Goal: Task Accomplishment & Management: Understand process/instructions

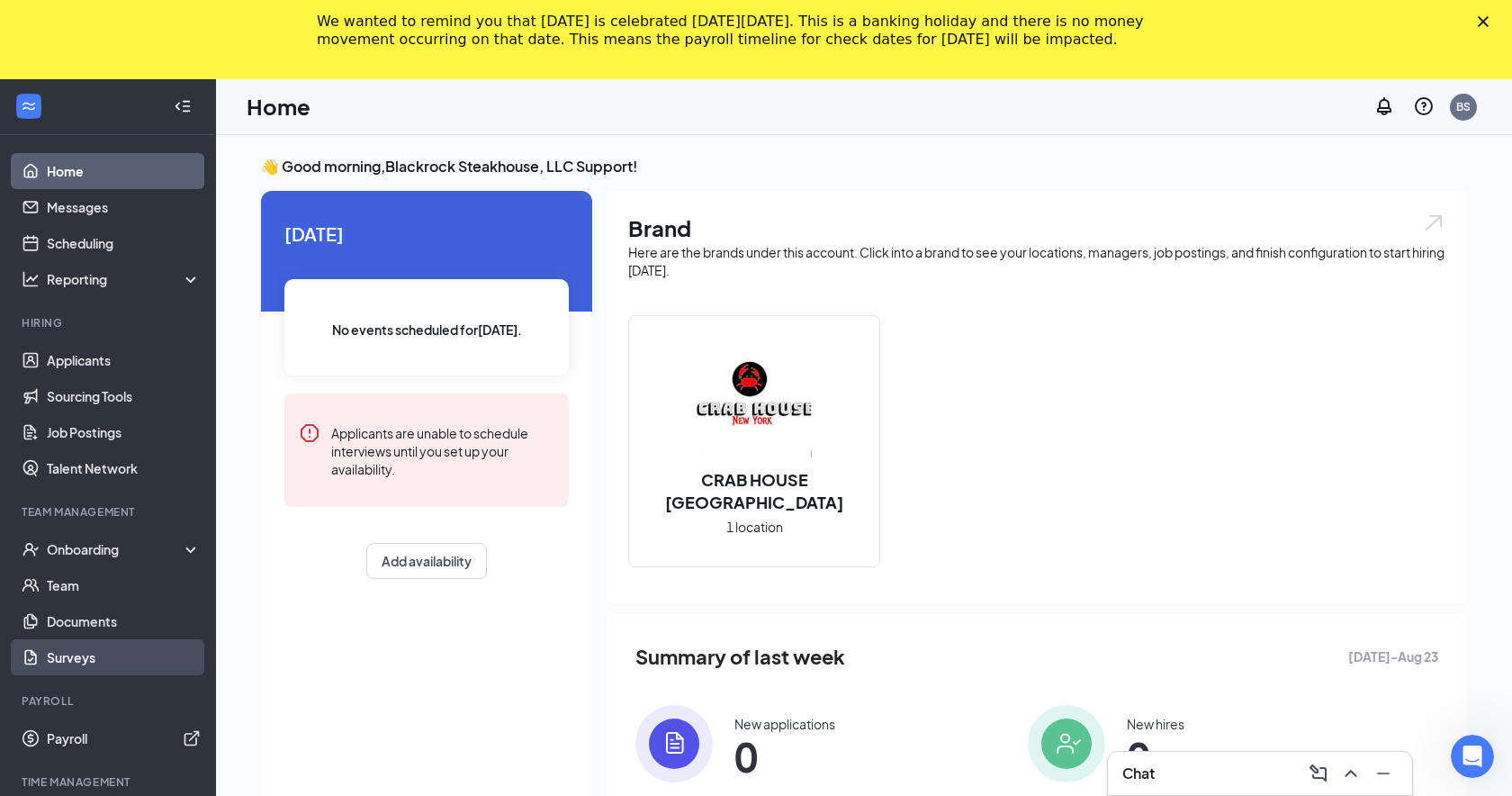
scroll to position [24, 0]
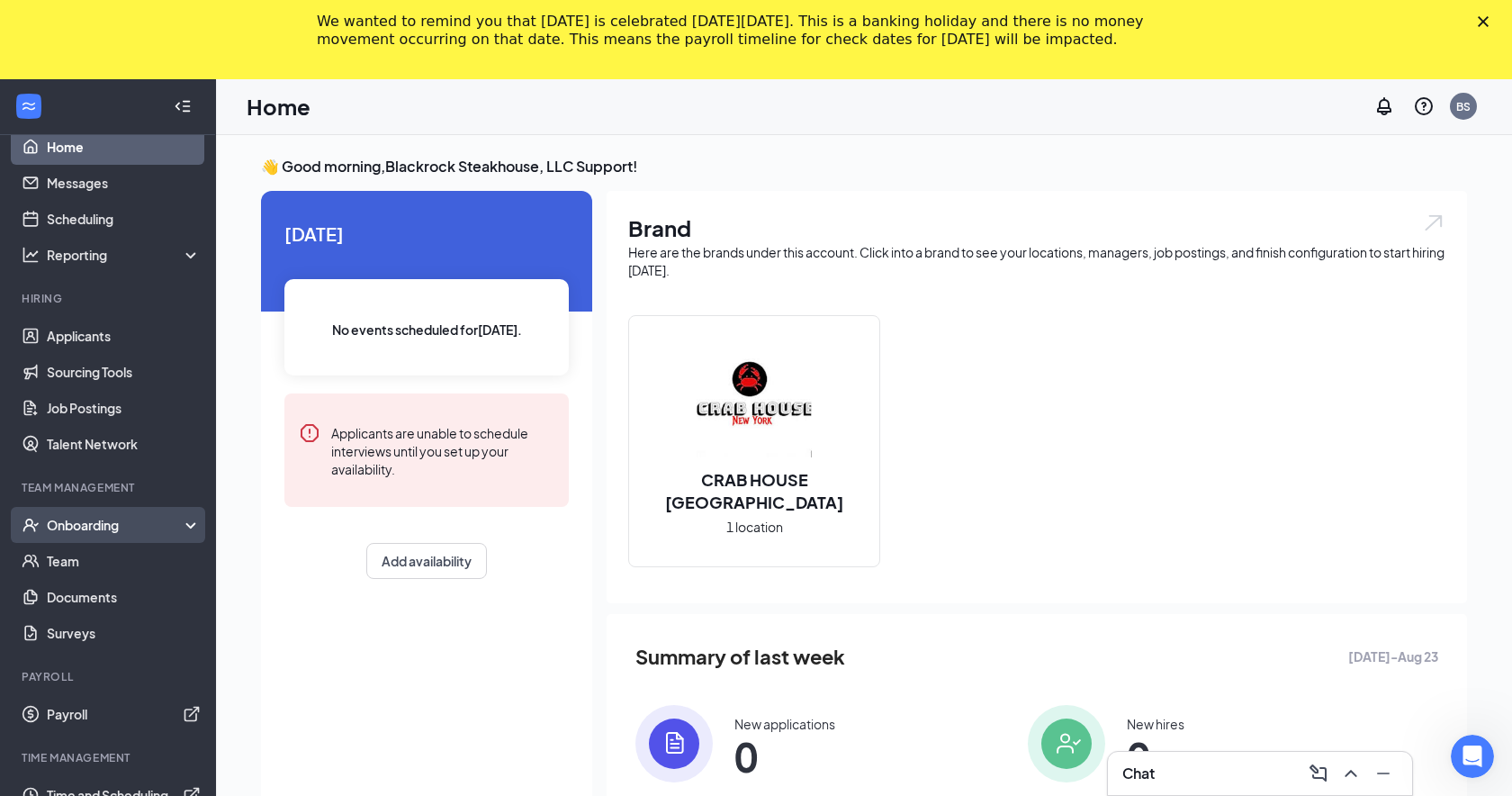
click at [140, 521] on div "Onboarding" at bounding box center [116, 524] width 138 height 18
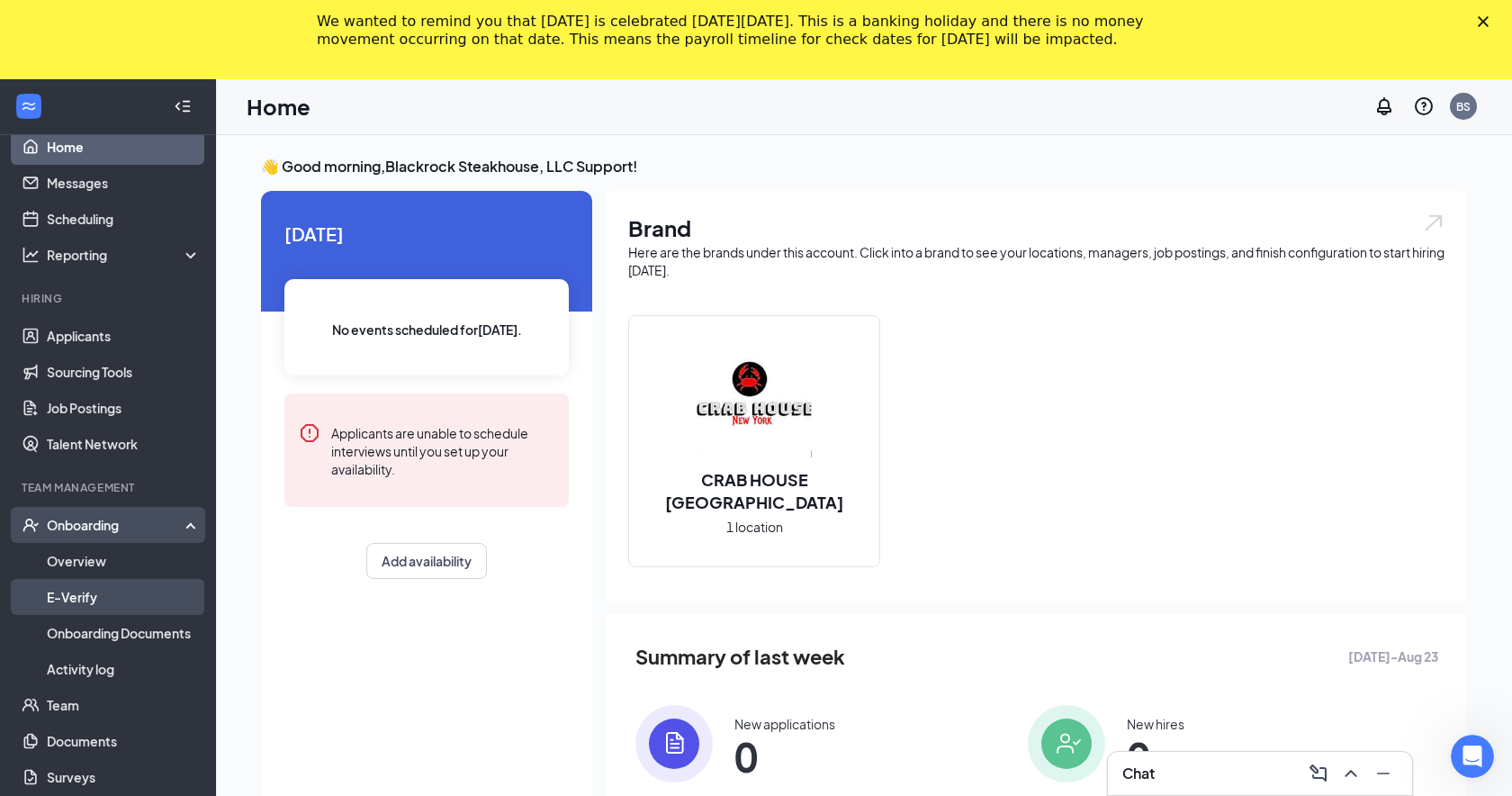
scroll to position [168, 0]
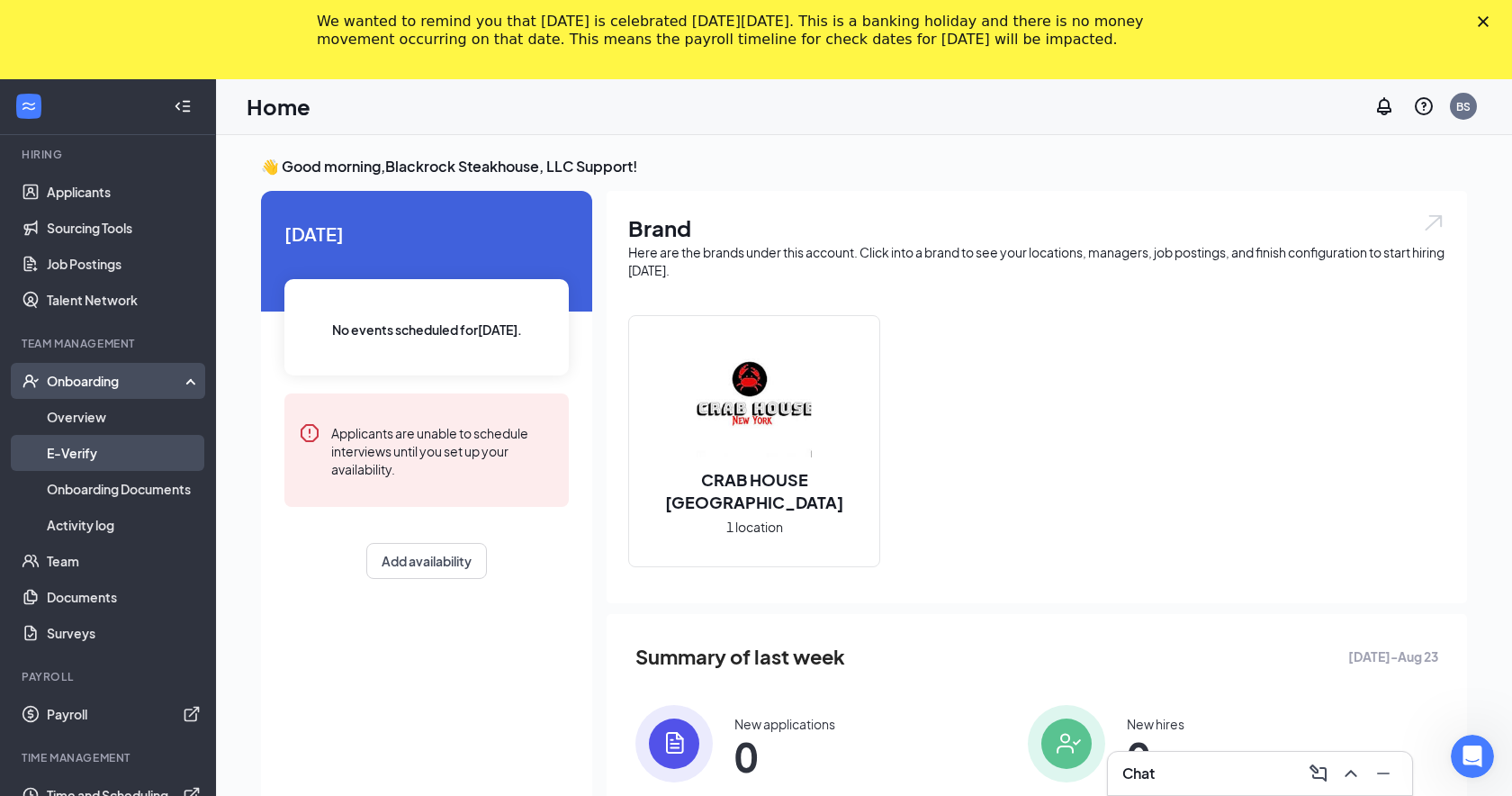
click at [127, 458] on link "E-Verify" at bounding box center [123, 453] width 154 height 36
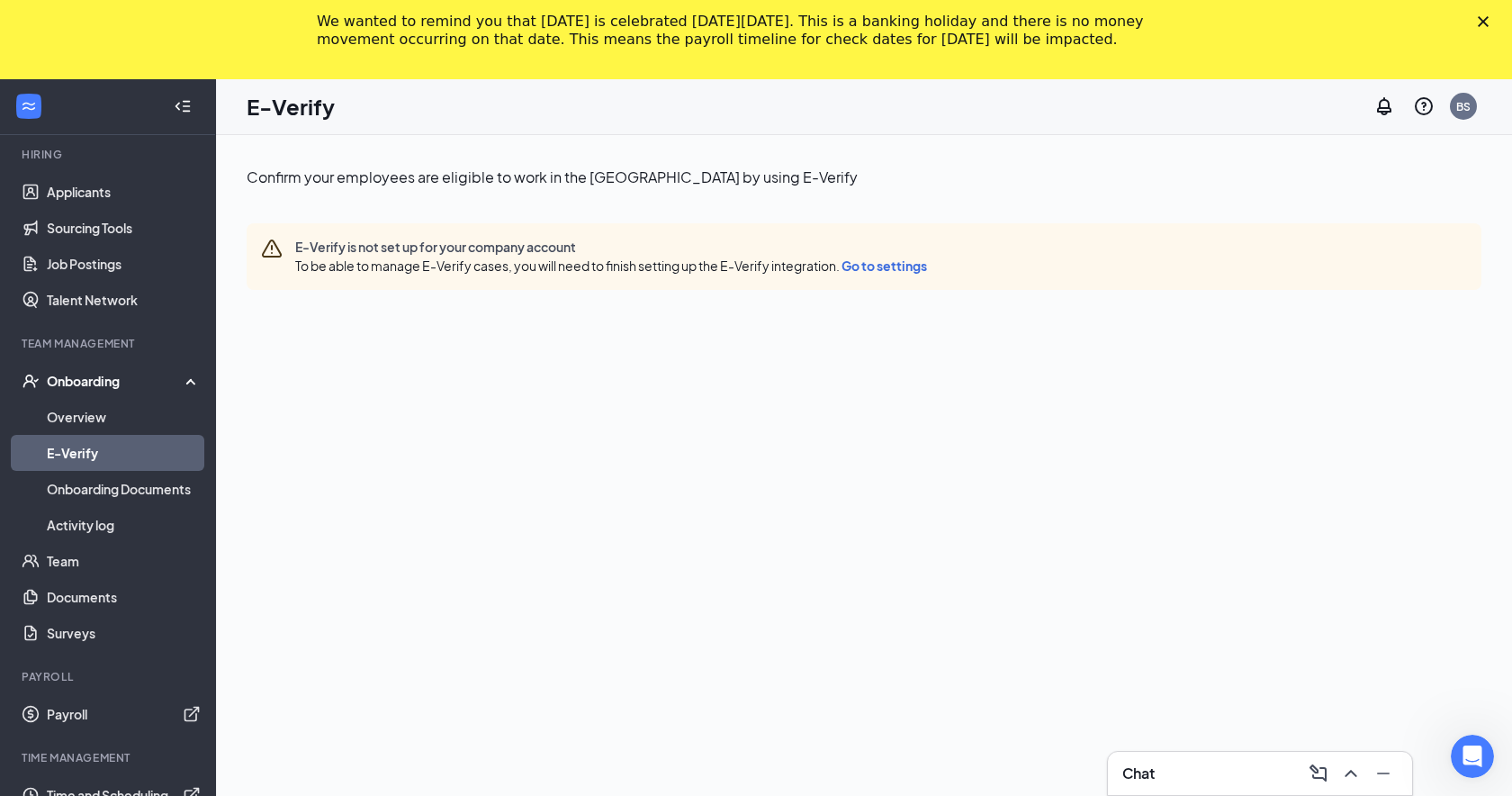
click at [882, 260] on span "Go to settings" at bounding box center [884, 265] width 85 height 16
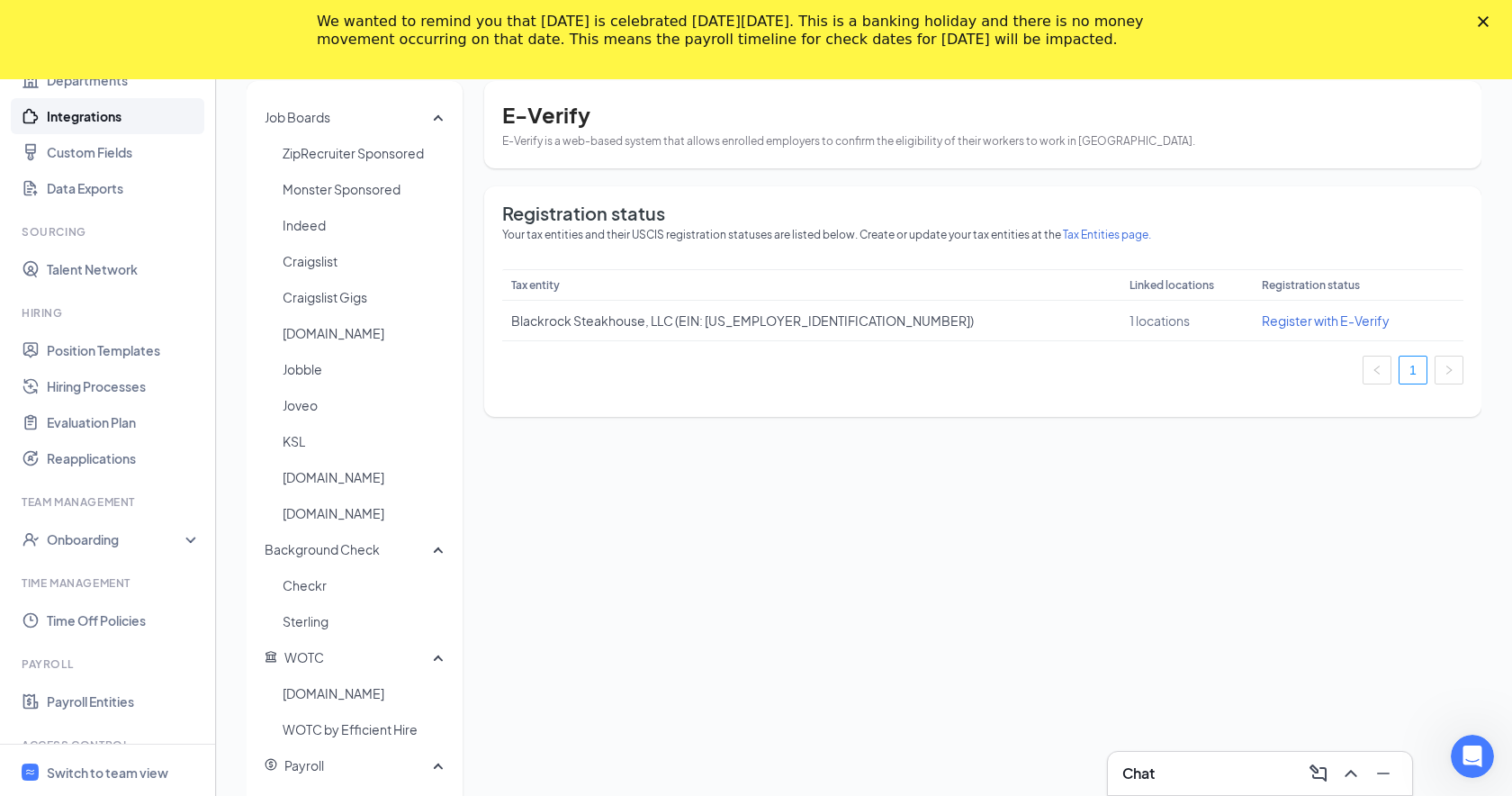
scroll to position [72, 0]
click at [502, 389] on div "Tax entity Linked locations Registration status Blackrock Steakhouse, LLC (EIN:…" at bounding box center [983, 338] width 961 height 130
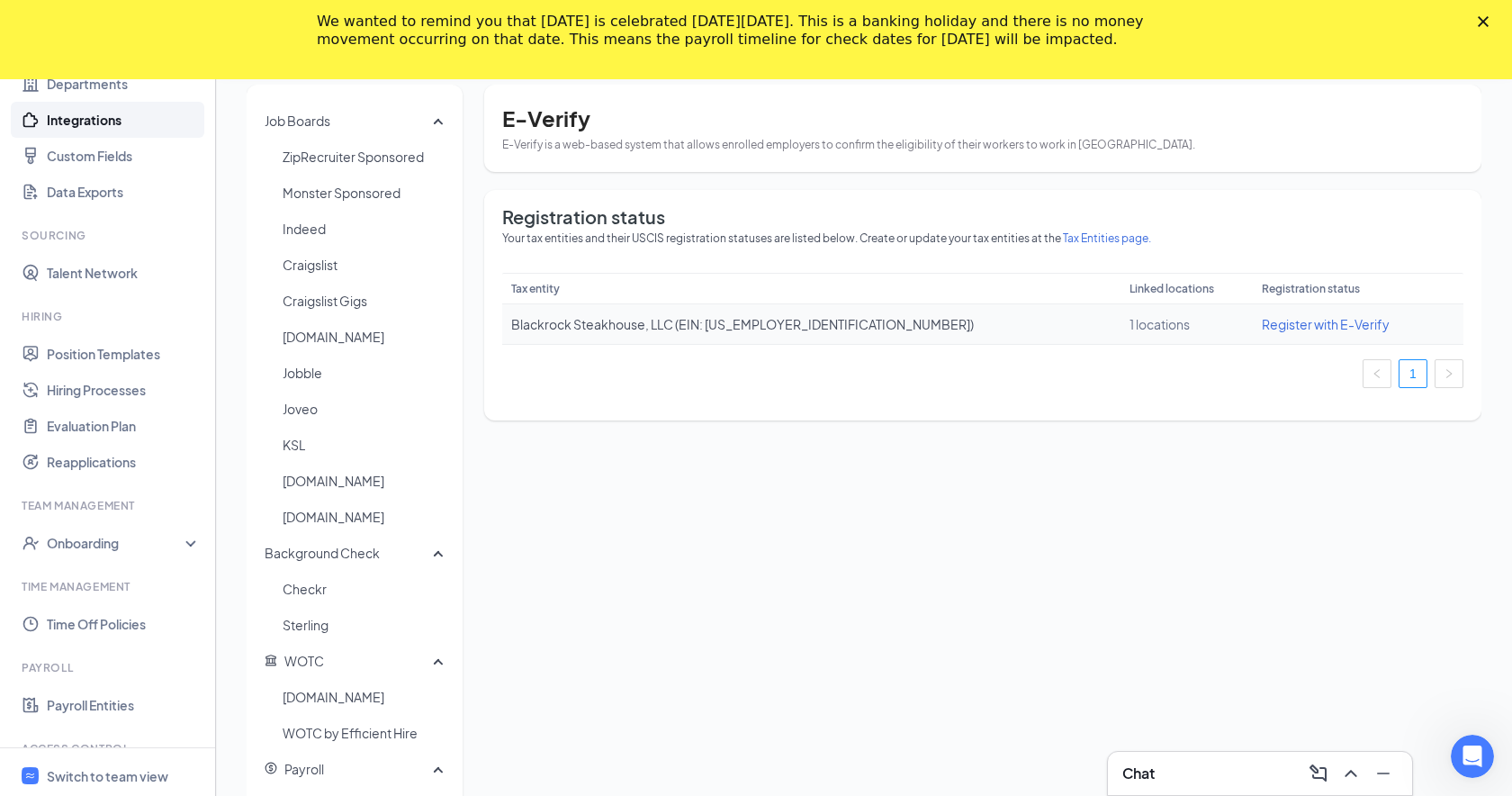
click at [1261, 324] on span "Register with E-Verify" at bounding box center [1325, 324] width 128 height 16
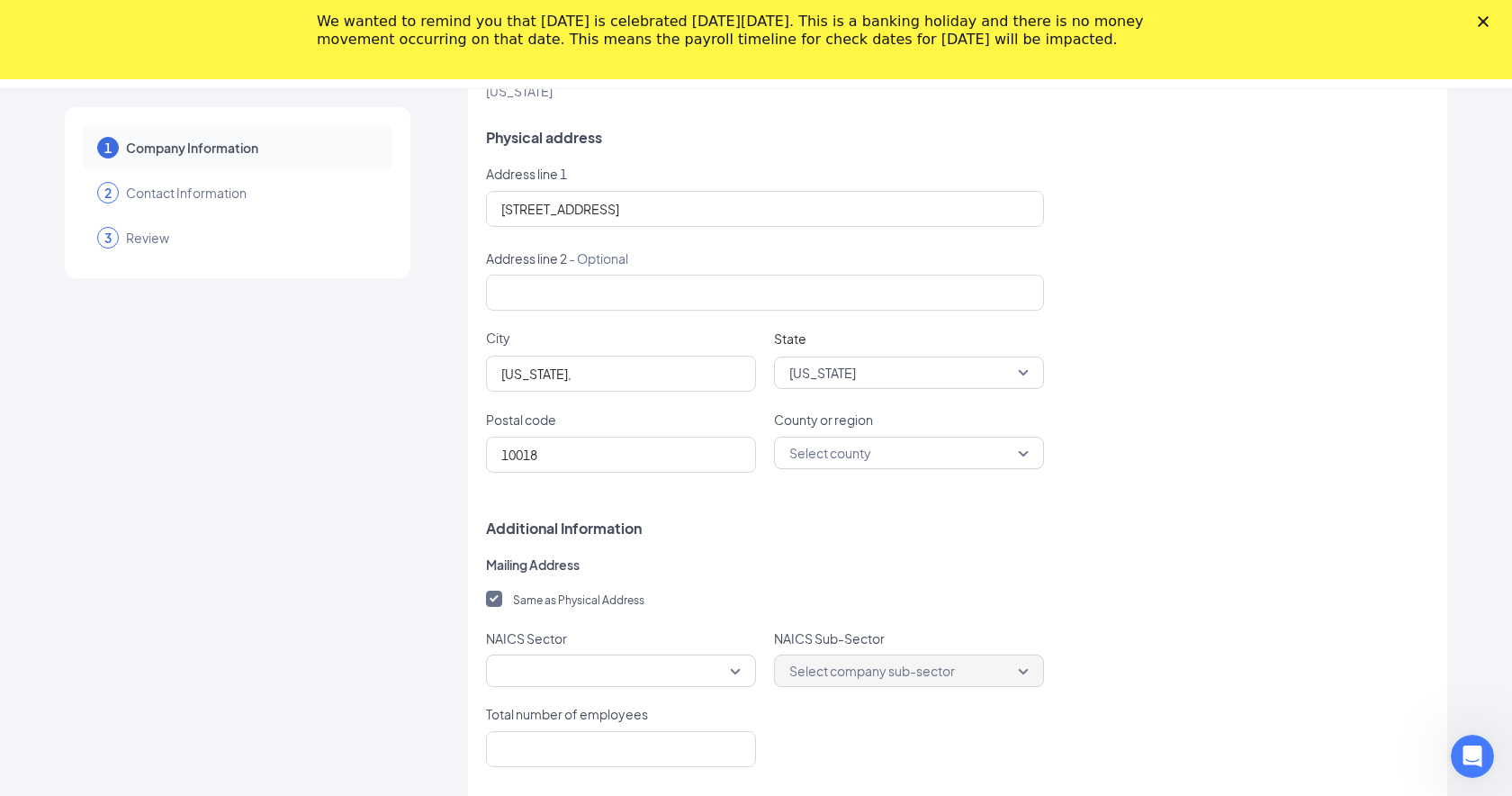
scroll to position [552, 0]
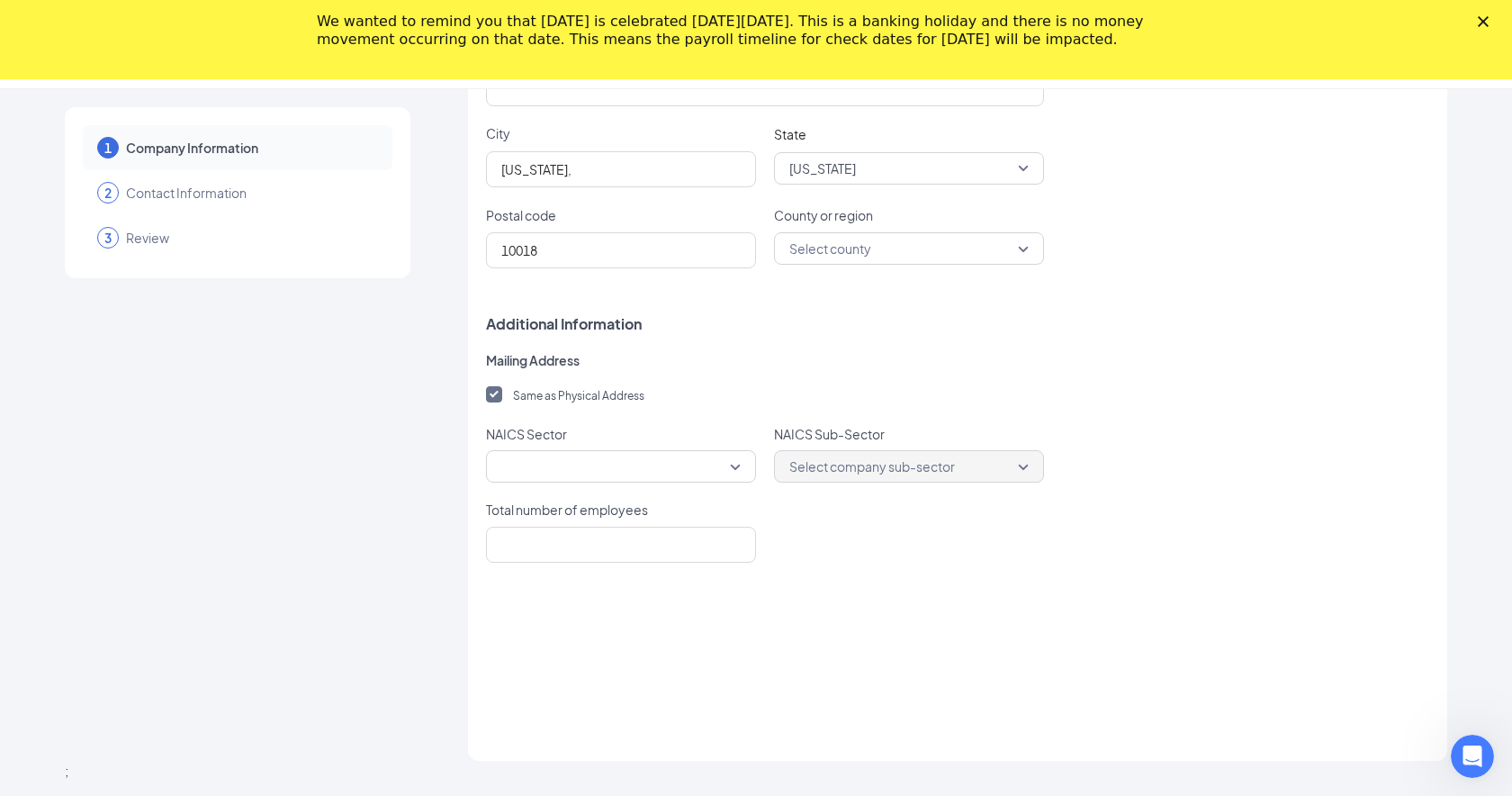
click at [1481, 17] on icon "Close" at bounding box center [1483, 22] width 11 height 11
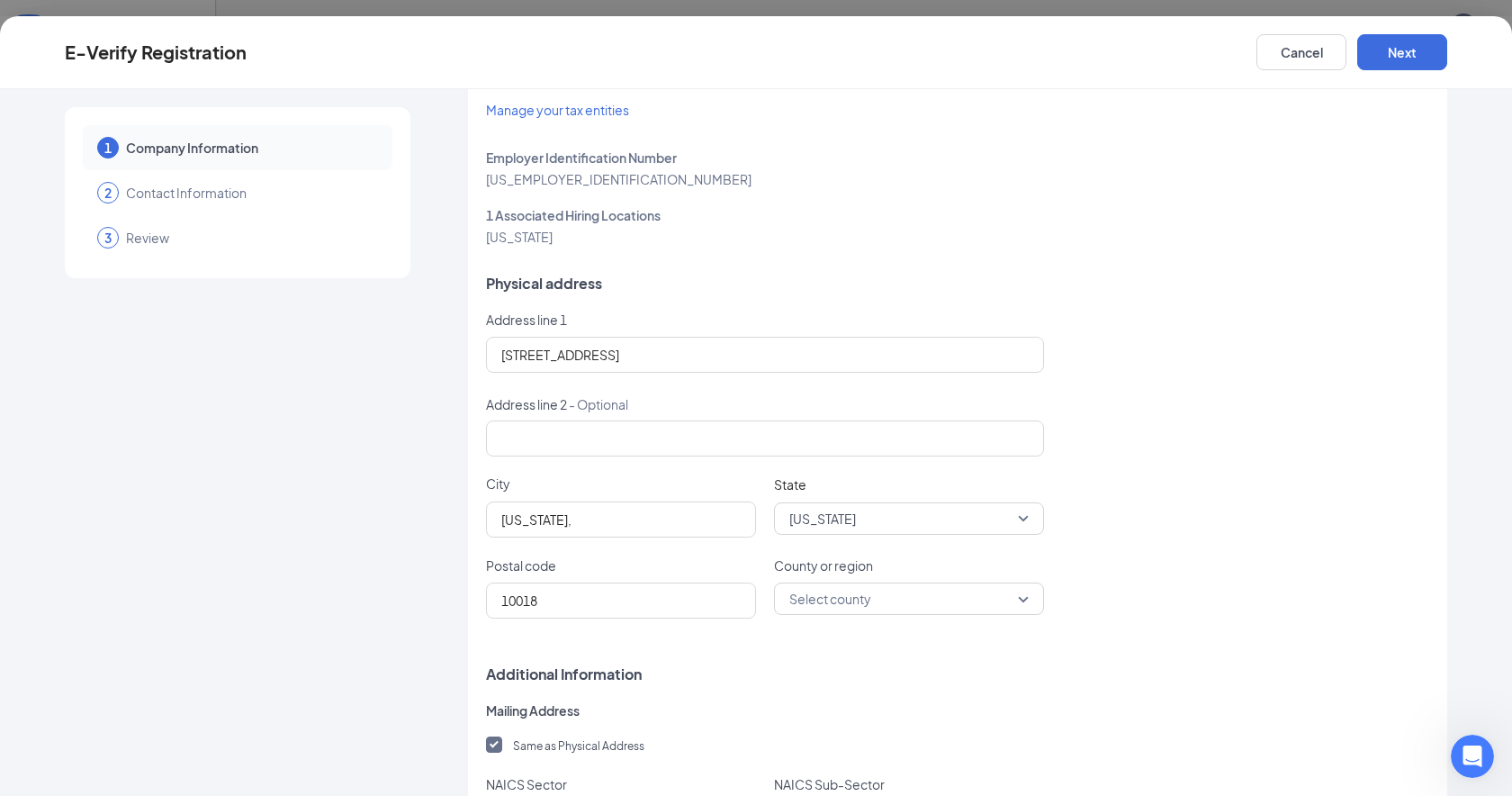
scroll to position [0, 0]
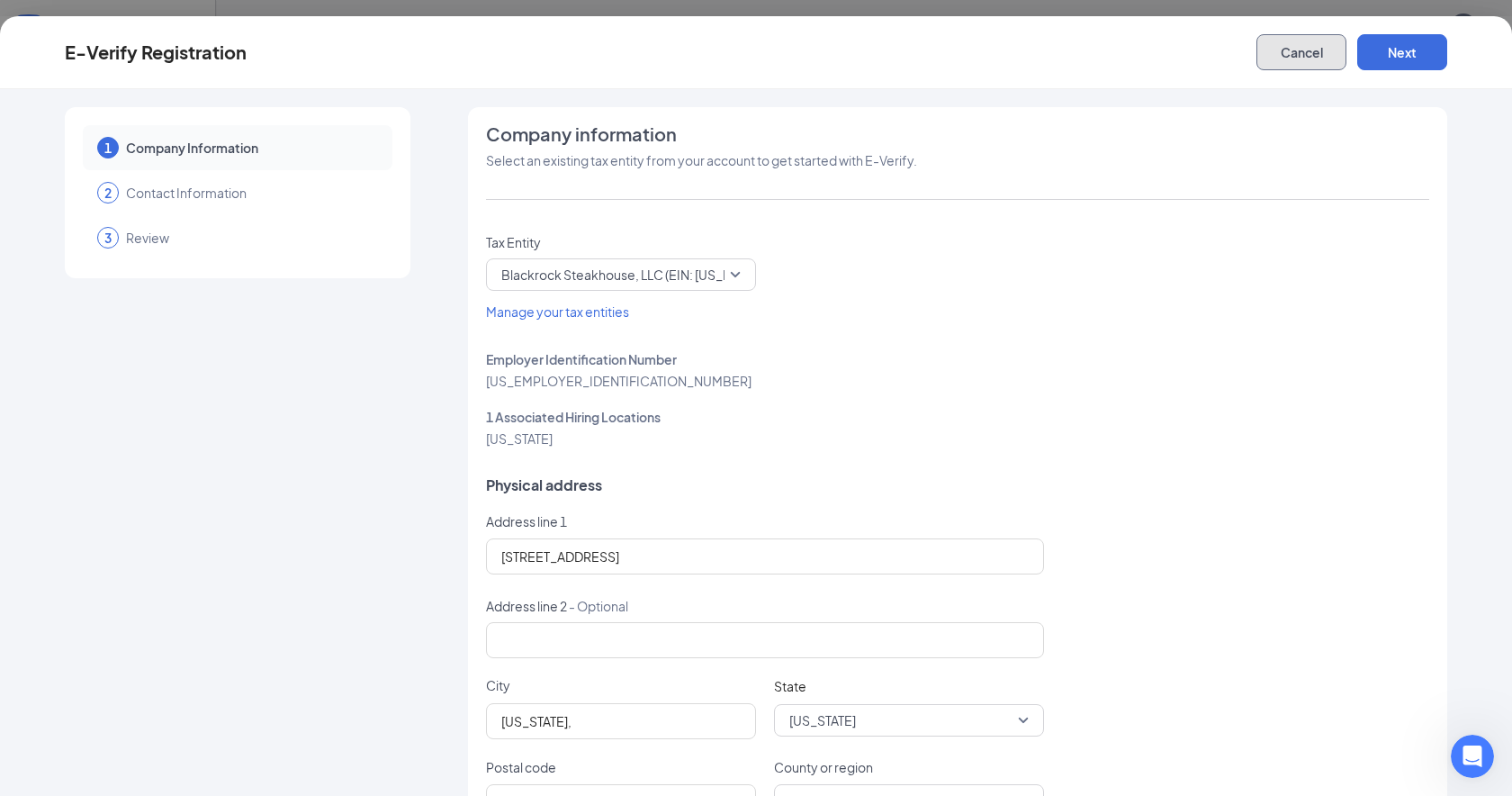
click at [1326, 54] on button "Cancel" at bounding box center [1301, 52] width 90 height 36
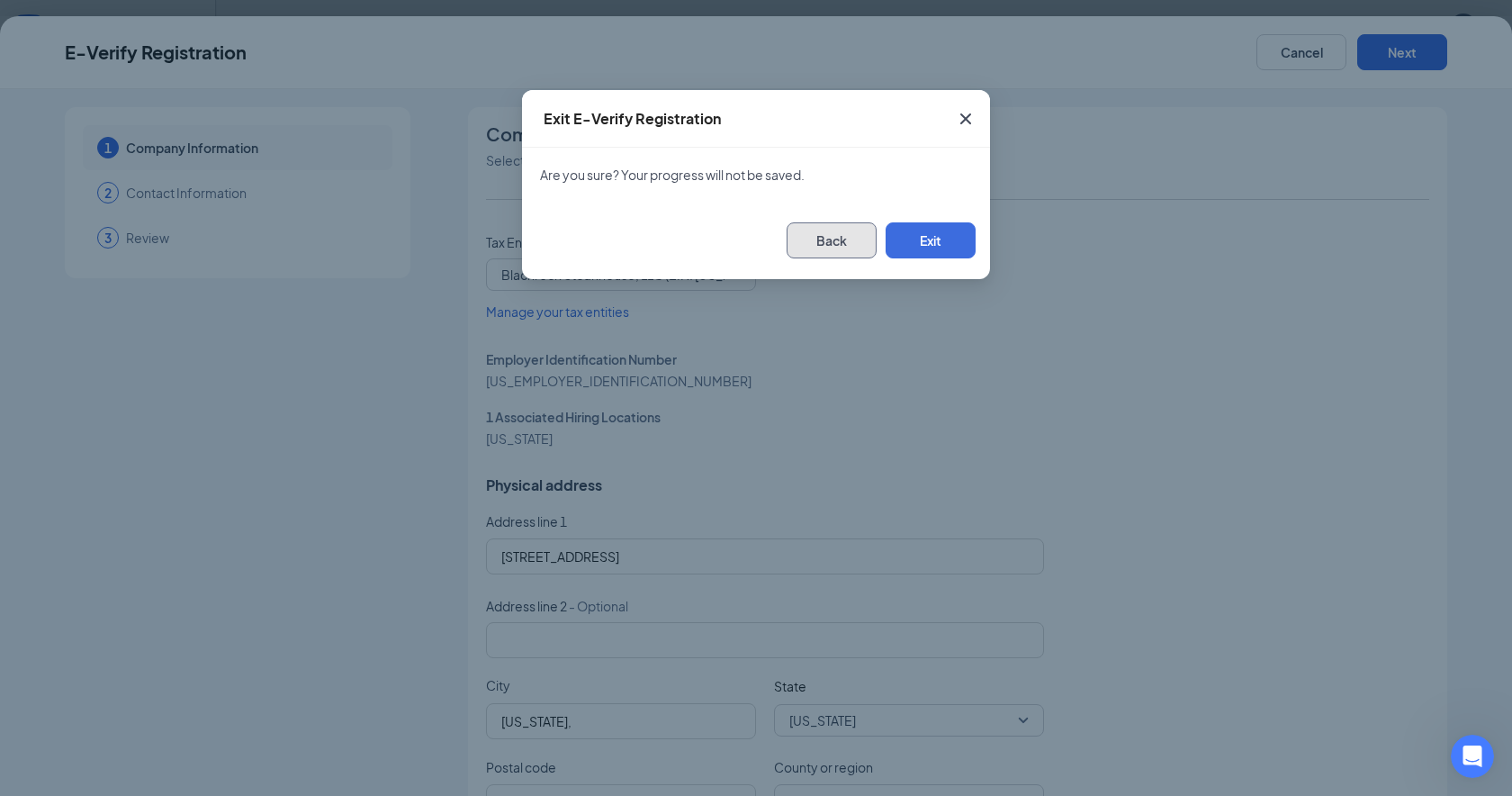
click at [837, 245] on button "Back" at bounding box center [831, 240] width 90 height 36
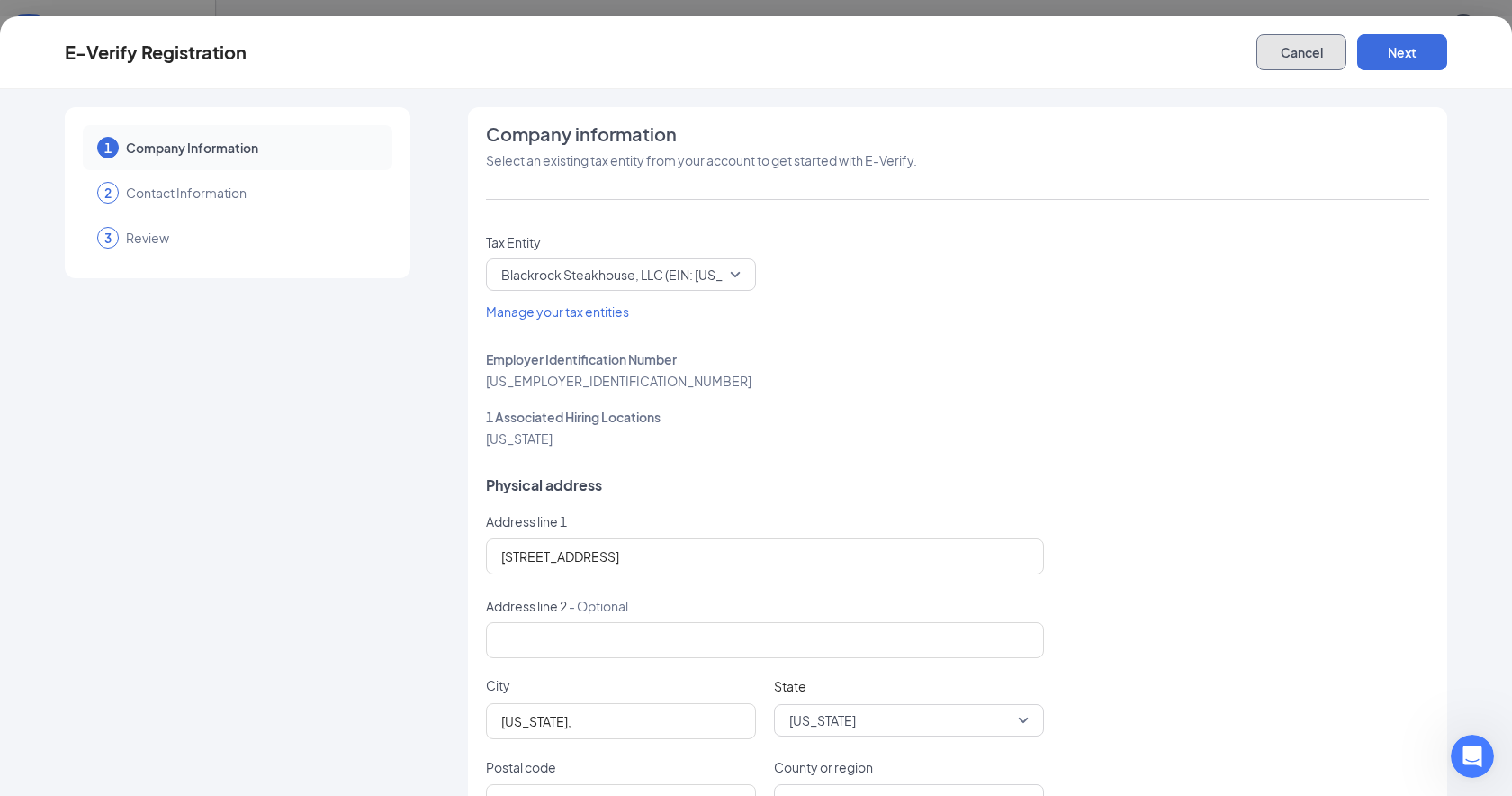
click at [1288, 61] on button "Cancel" at bounding box center [1301, 52] width 90 height 36
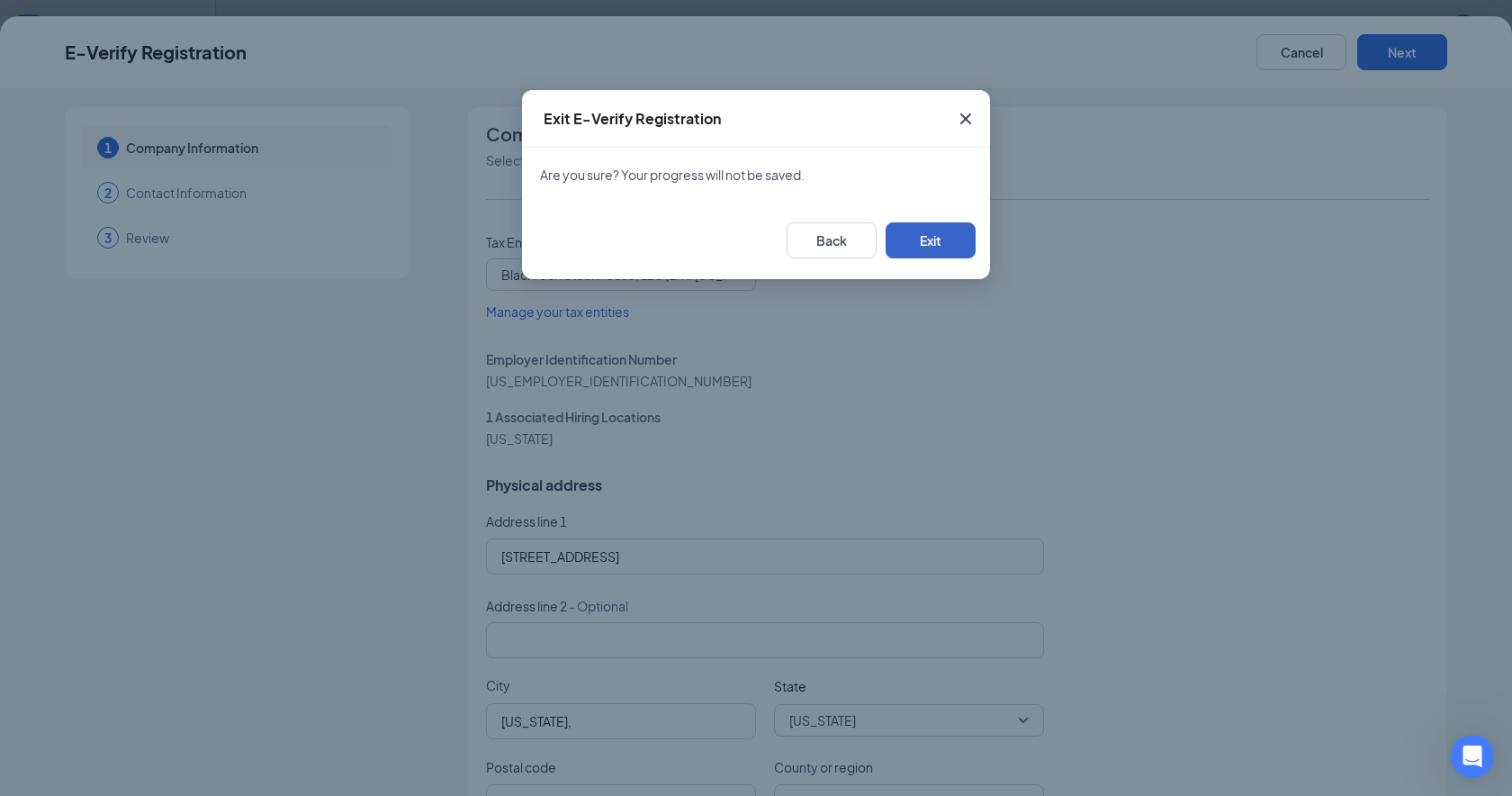
click at [925, 247] on button "Exit" at bounding box center [930, 240] width 90 height 36
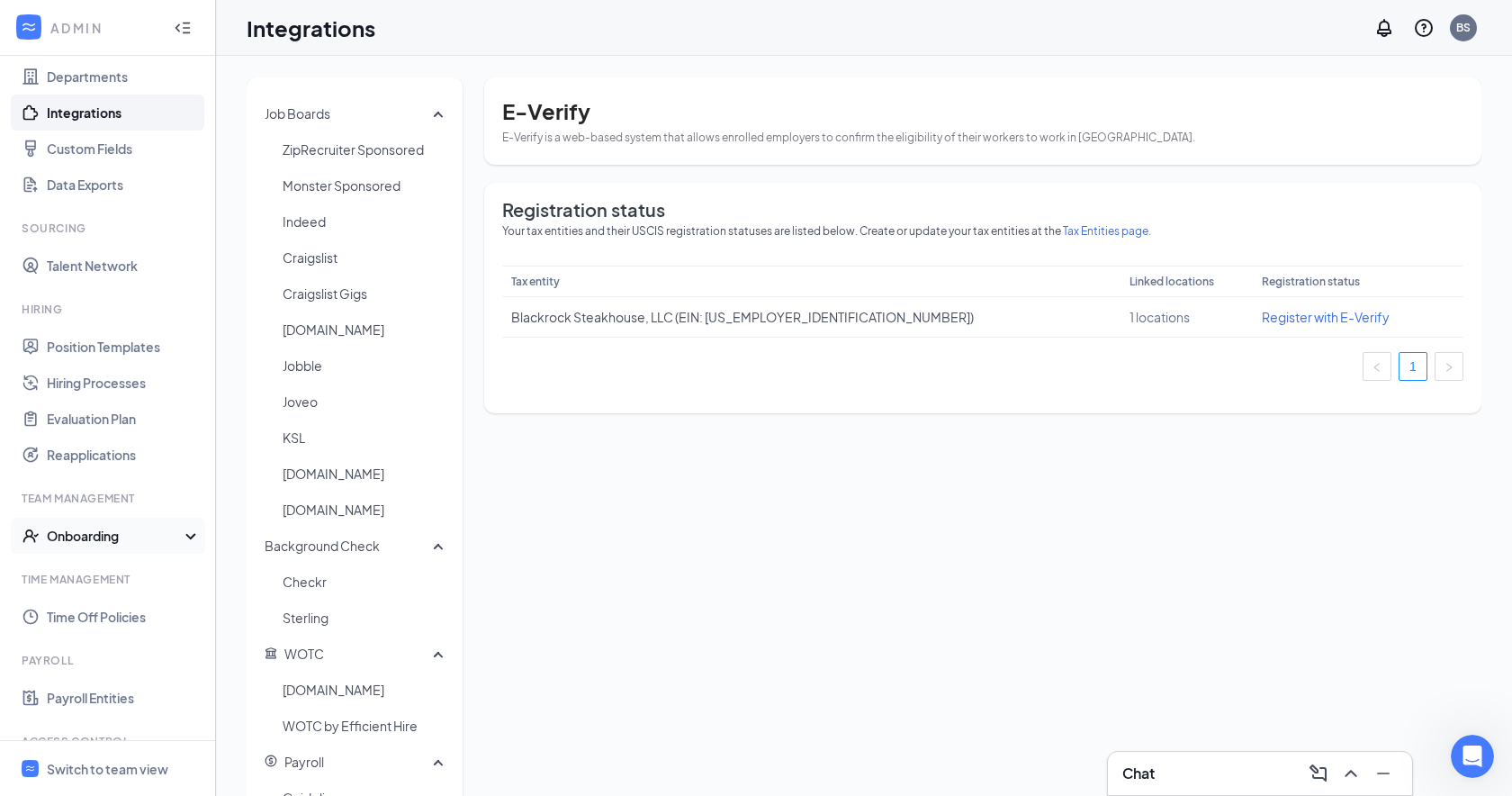
click at [138, 548] on div "Onboarding" at bounding box center [108, 535] width 216 height 36
click at [147, 580] on link "Onboarding Processes" at bounding box center [123, 572] width 154 height 36
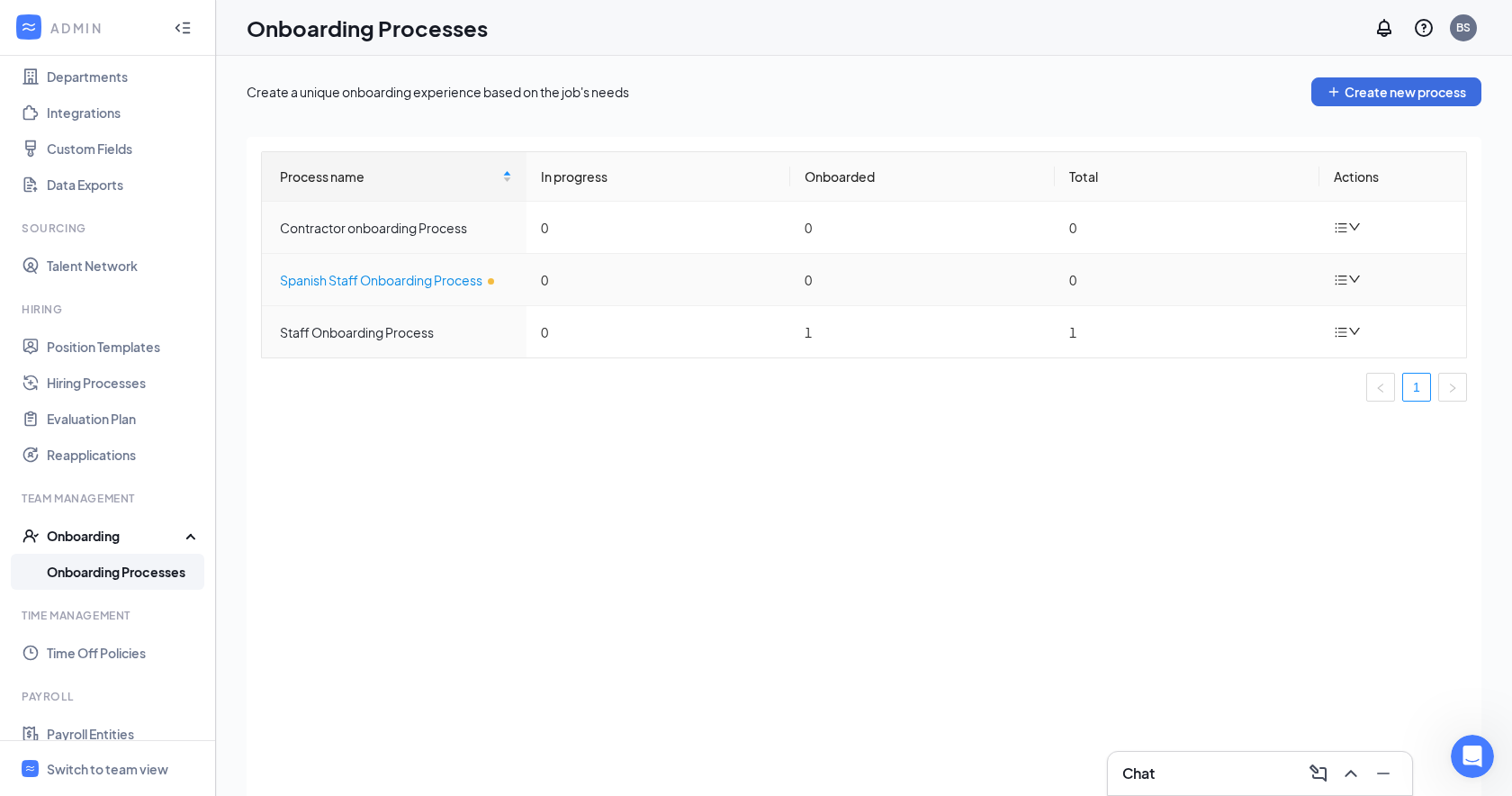
click at [437, 274] on div "Spanish Staff Onboarding Process" at bounding box center [396, 280] width 232 height 20
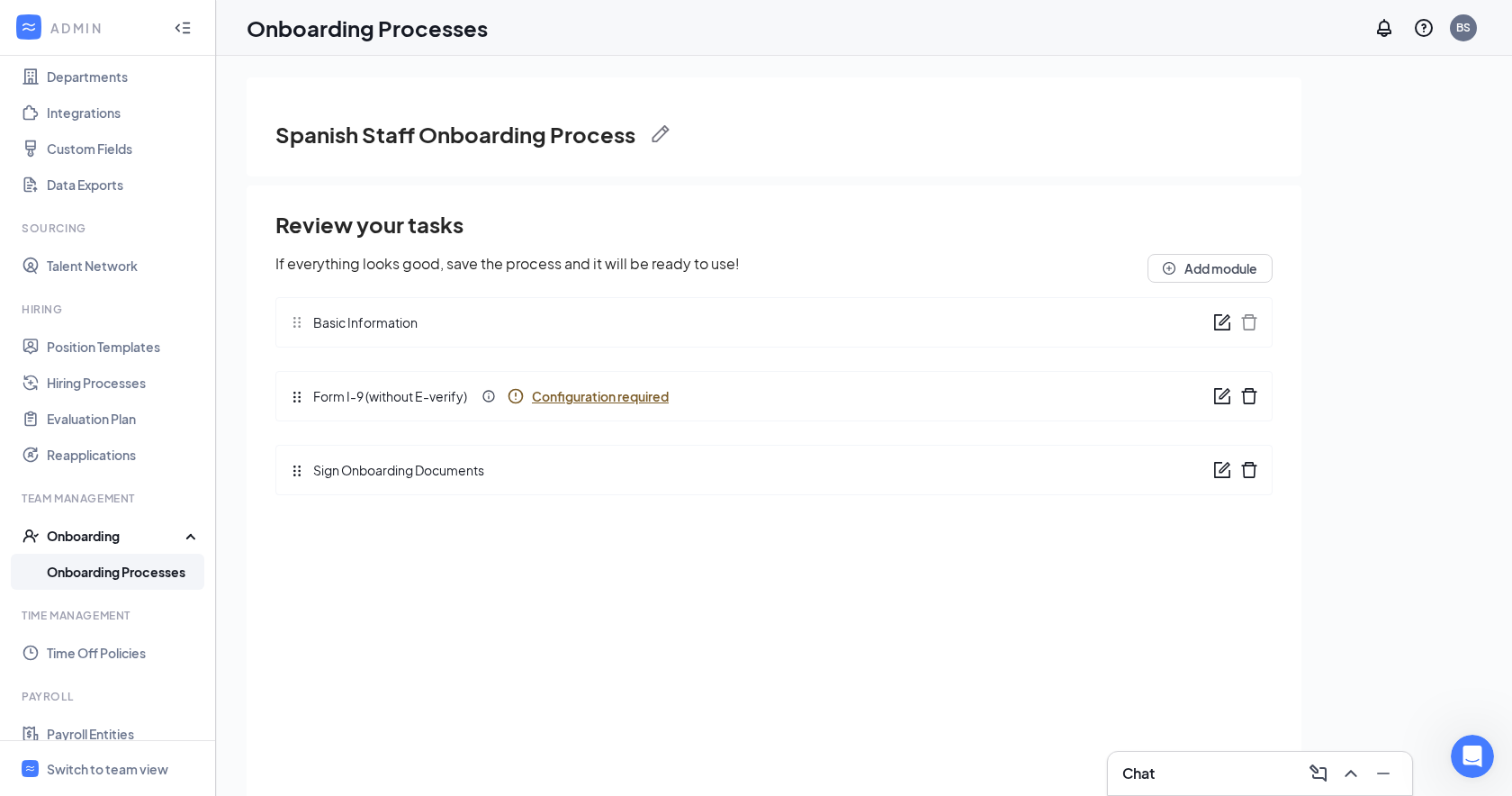
click at [515, 398] on icon "Info" at bounding box center [515, 396] width 18 height 18
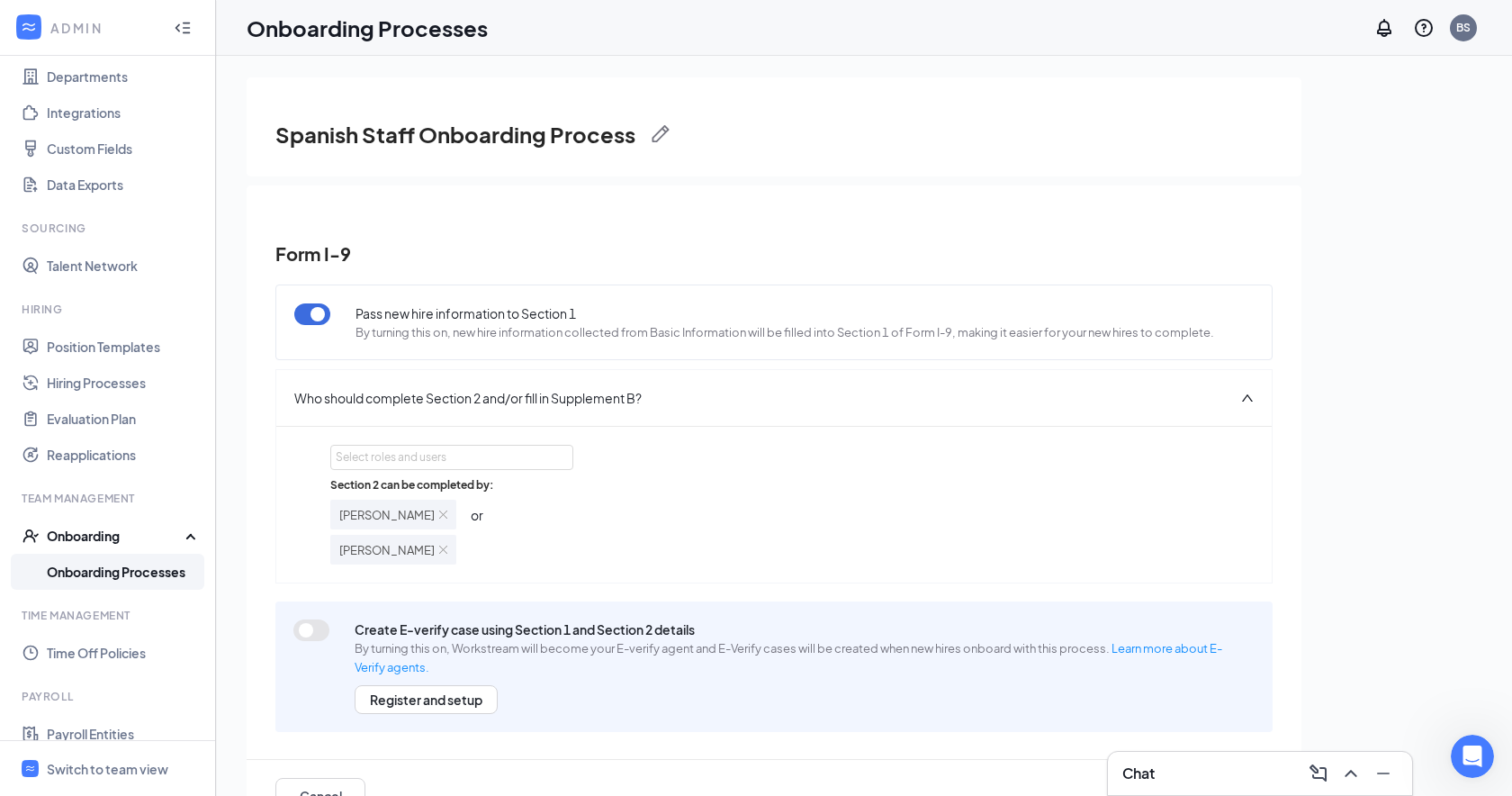
scroll to position [81, 0]
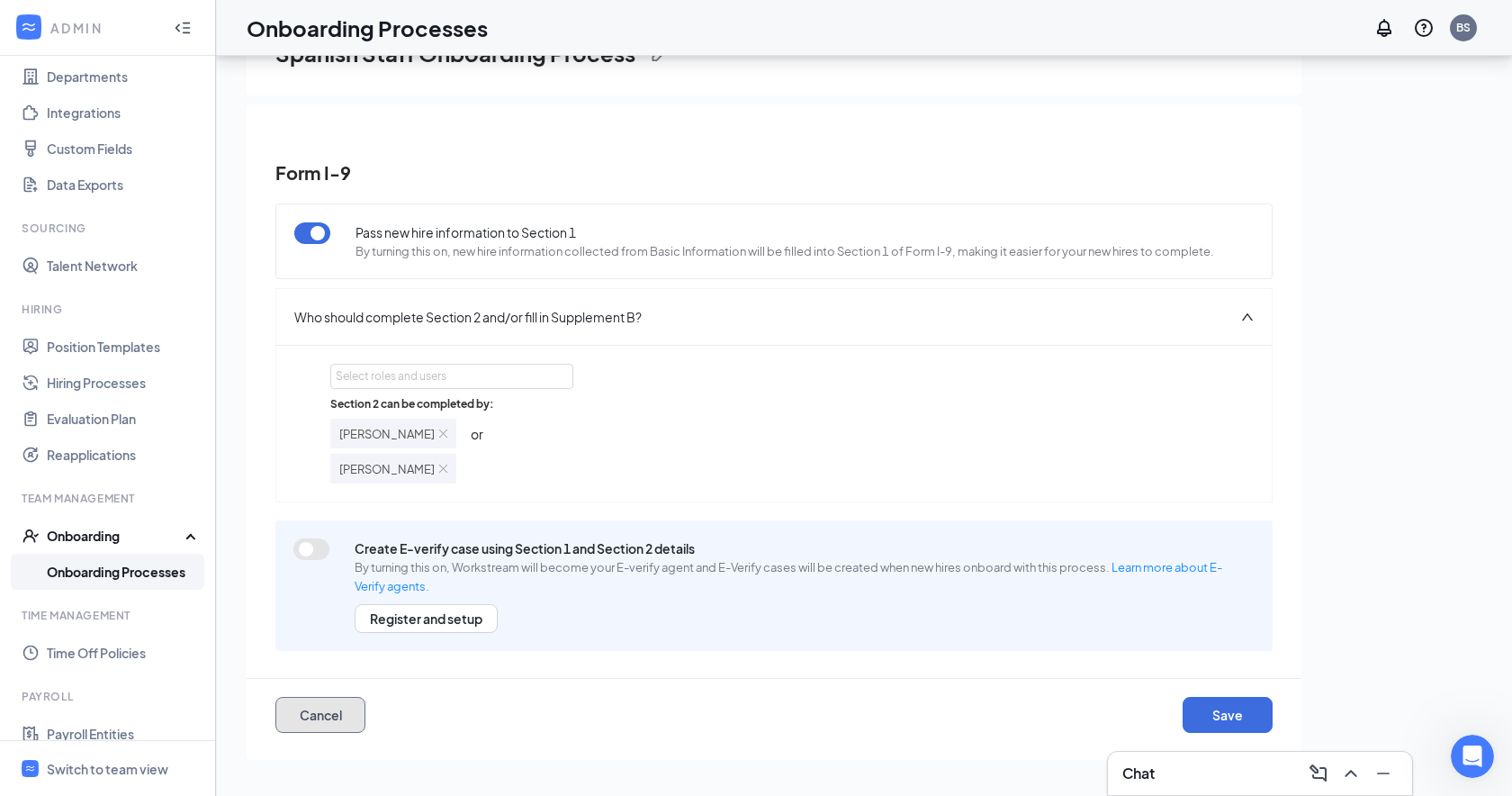
click at [310, 719] on button "Cancel" at bounding box center [320, 715] width 90 height 36
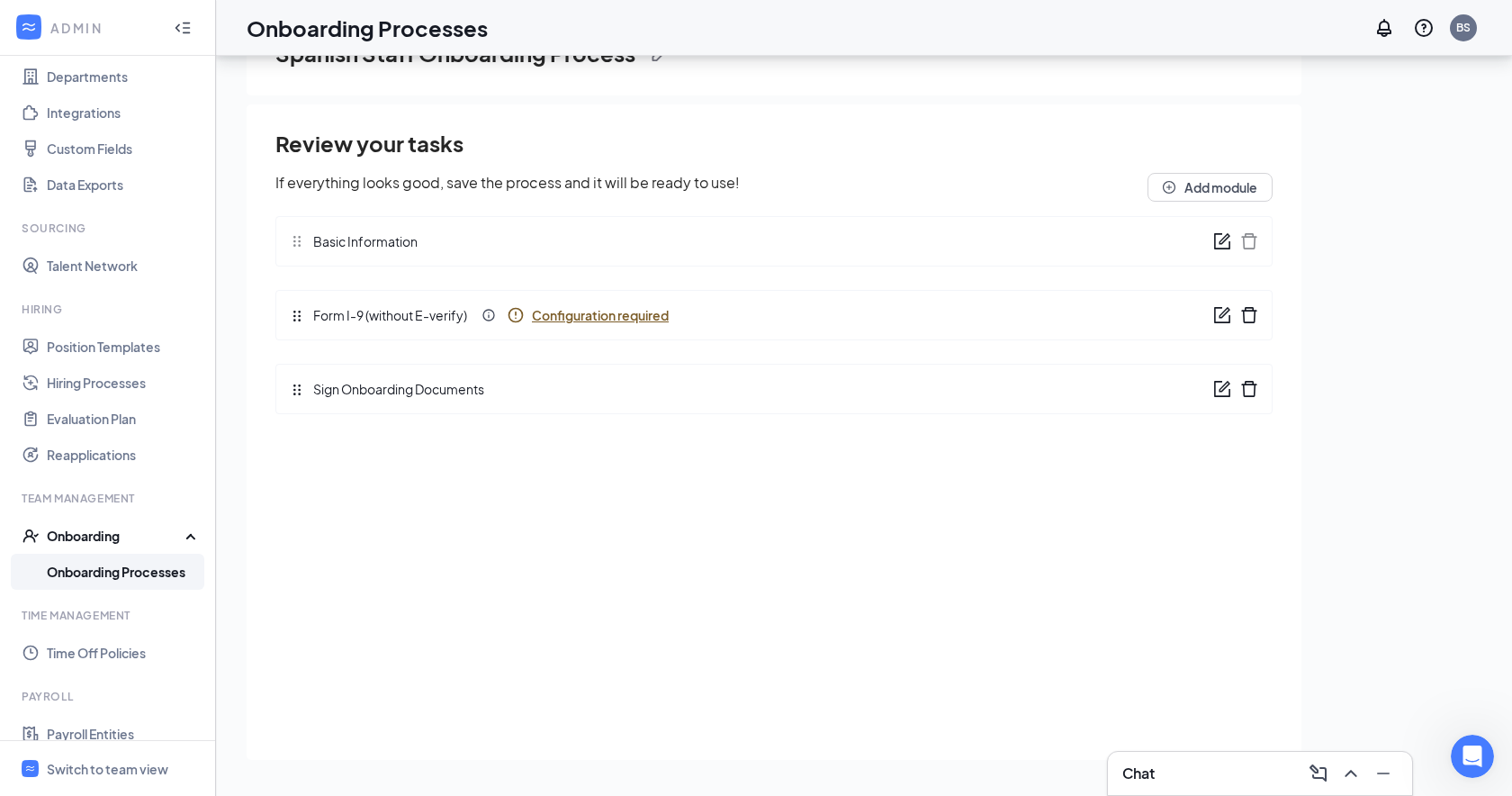
click at [1221, 315] on icon "form" at bounding box center [1224, 312] width 11 height 11
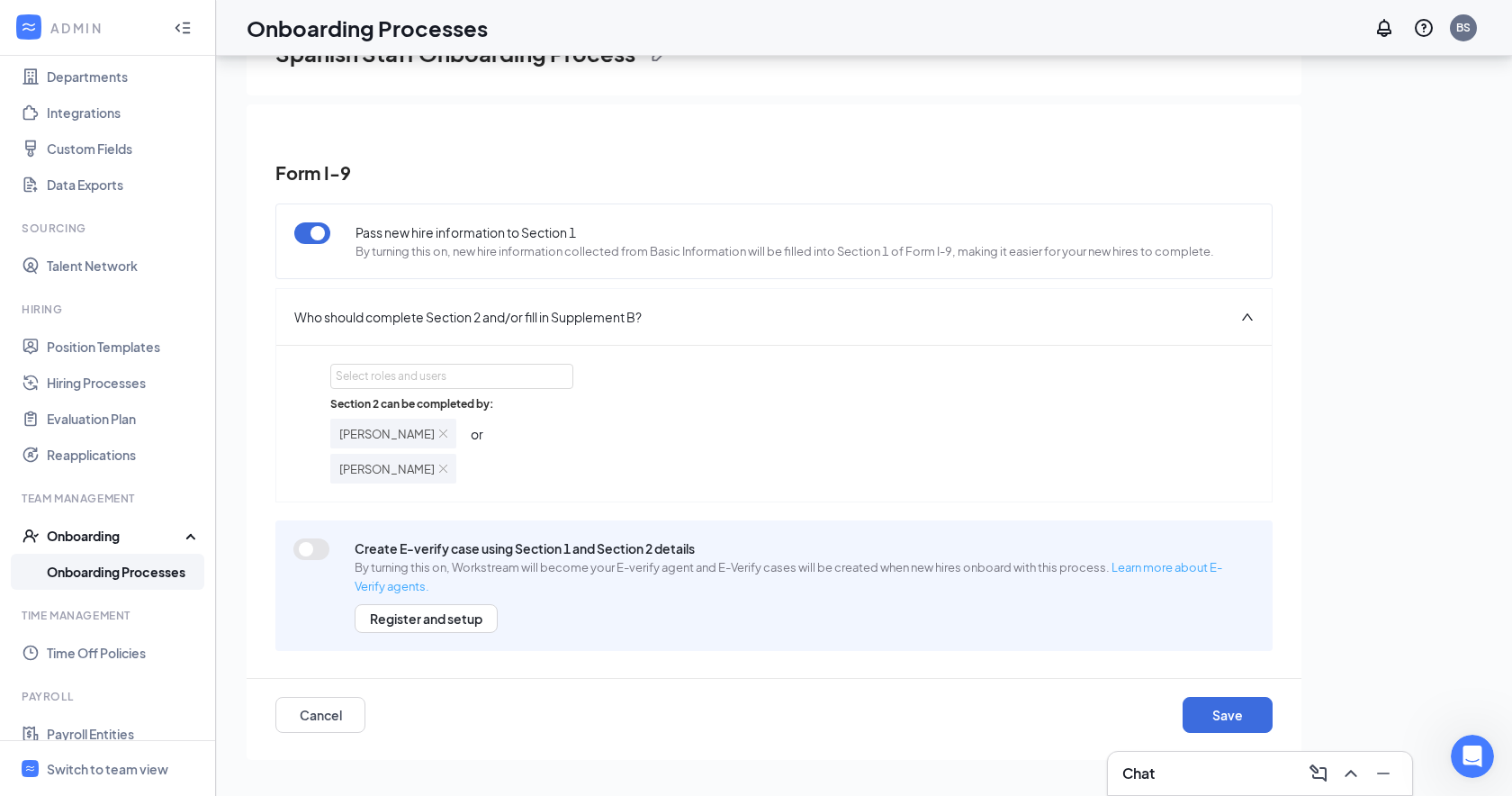
click at [1183, 566] on link "Learn more about E-Verify agents." at bounding box center [788, 576] width 868 height 33
